Goal: Task Accomplishment & Management: Use online tool/utility

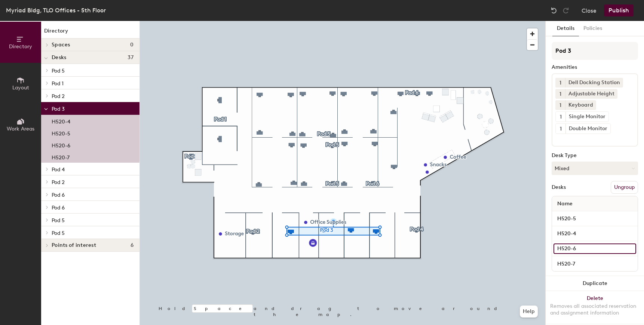
click at [570, 248] on input "H520-6" at bounding box center [595, 249] width 83 height 10
click at [592, 249] on input "H520-6" at bounding box center [595, 249] width 83 height 10
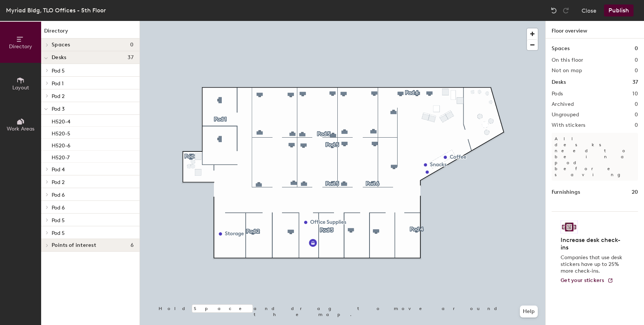
click at [100, 42] on h4 "Spaces 0" at bounding box center [93, 45] width 82 height 6
click at [18, 41] on icon at bounding box center [20, 39] width 6 height 5
click at [16, 80] on button "Layout" at bounding box center [20, 83] width 41 height 41
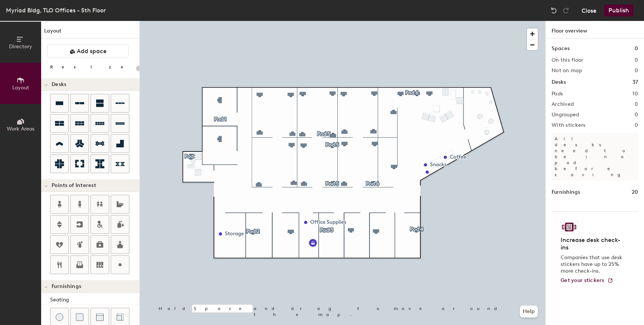
click at [593, 7] on button "Close" at bounding box center [589, 10] width 15 height 12
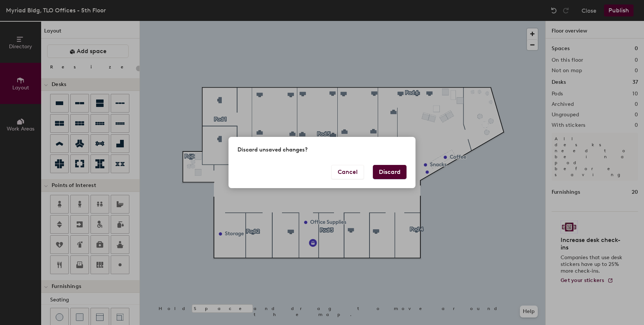
click at [391, 174] on button "Discard" at bounding box center [390, 172] width 34 height 14
type input "20"
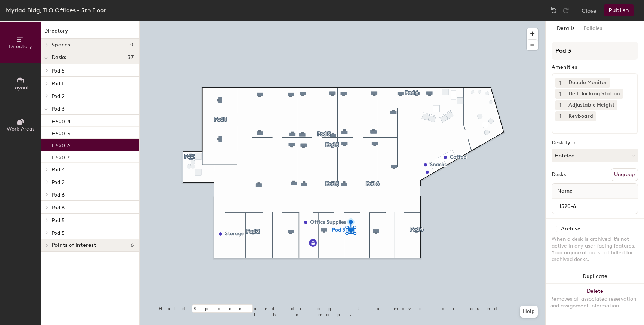
click at [509, 21] on div at bounding box center [343, 21] width 406 height 0
